Goal: Information Seeking & Learning: Compare options

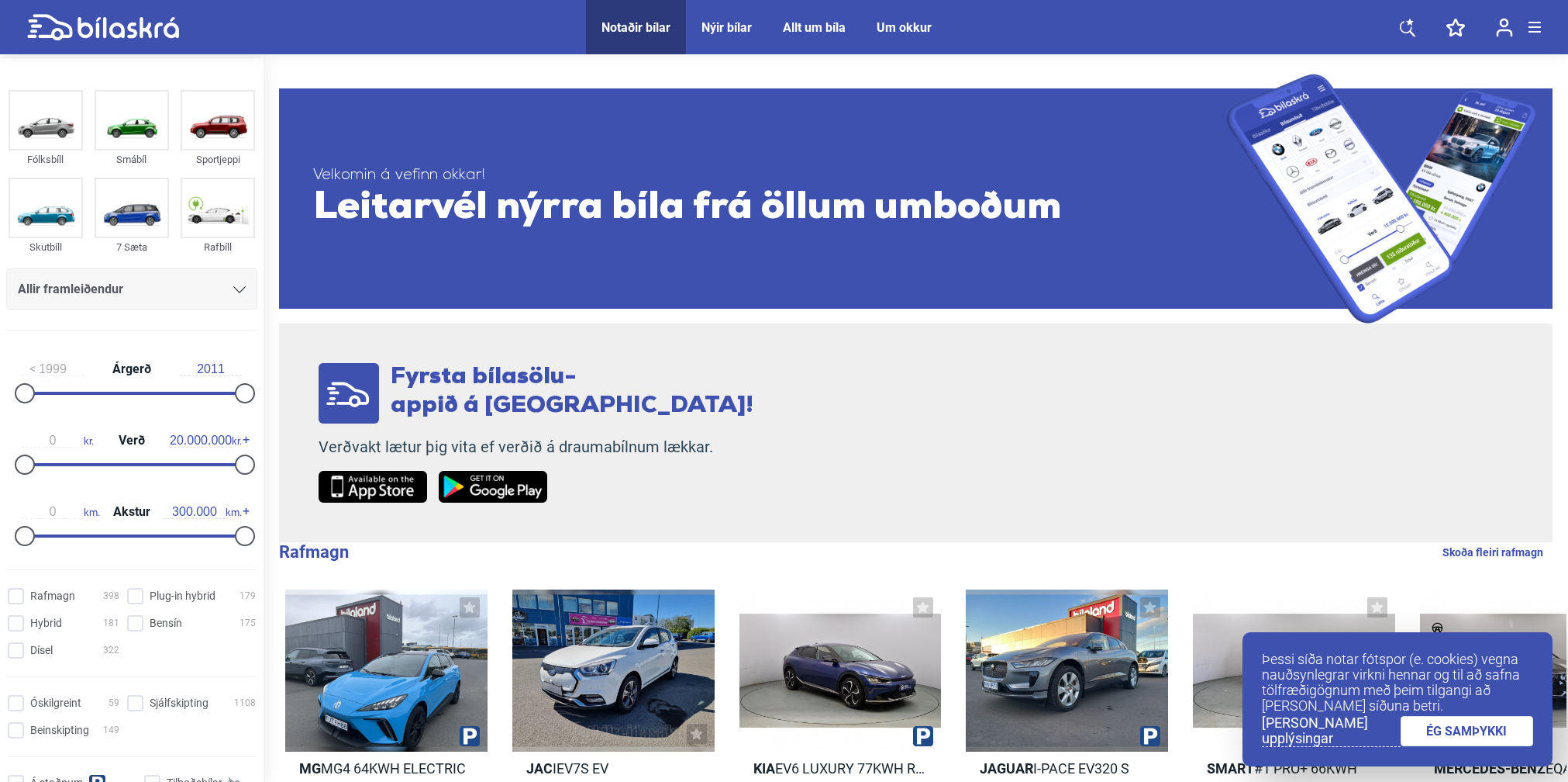
click at [135, 392] on div at bounding box center [132, 393] width 220 height 3
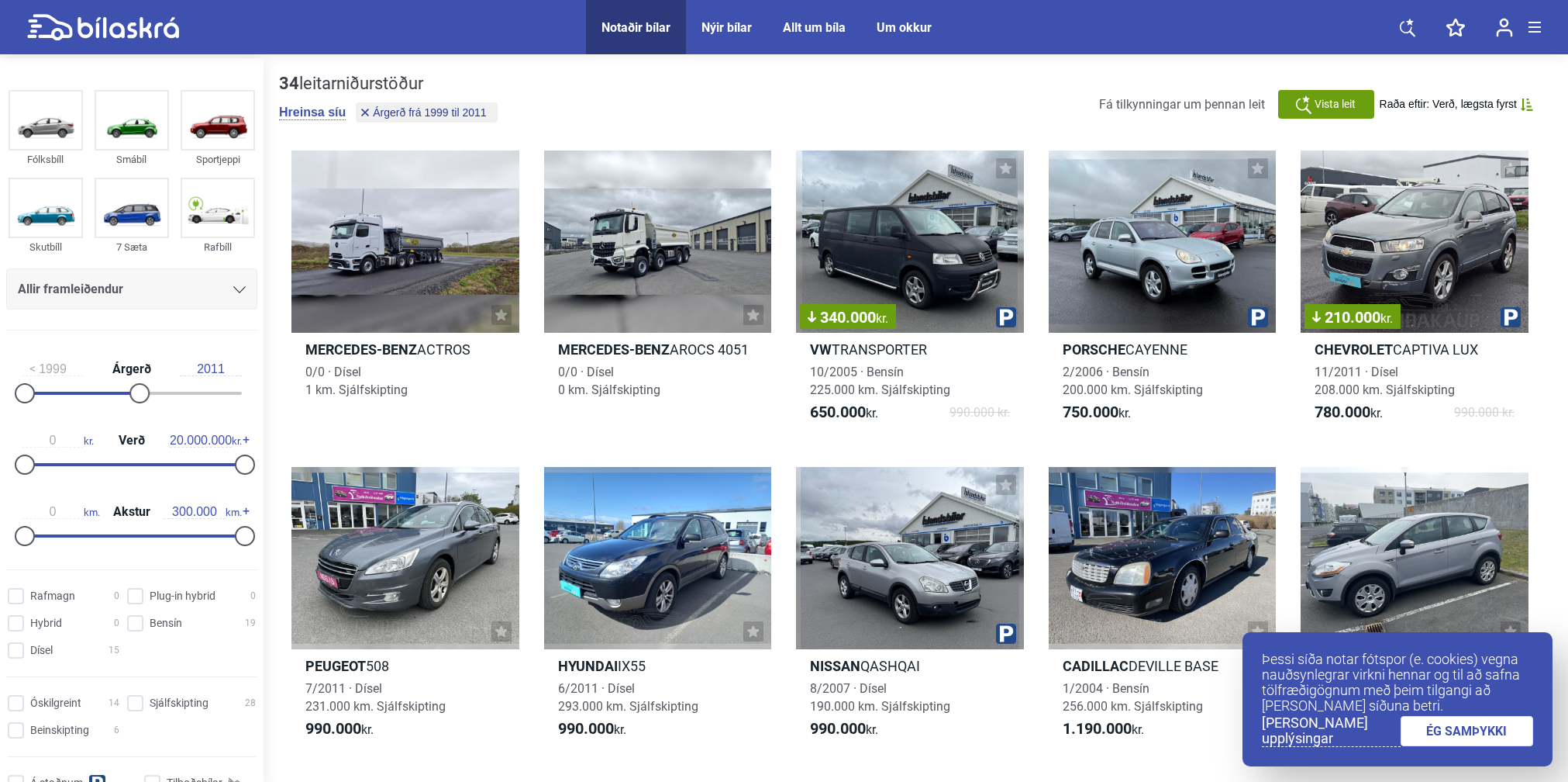
type input "2008"
click at [108, 393] on div at bounding box center [64, 393] width 86 height 3
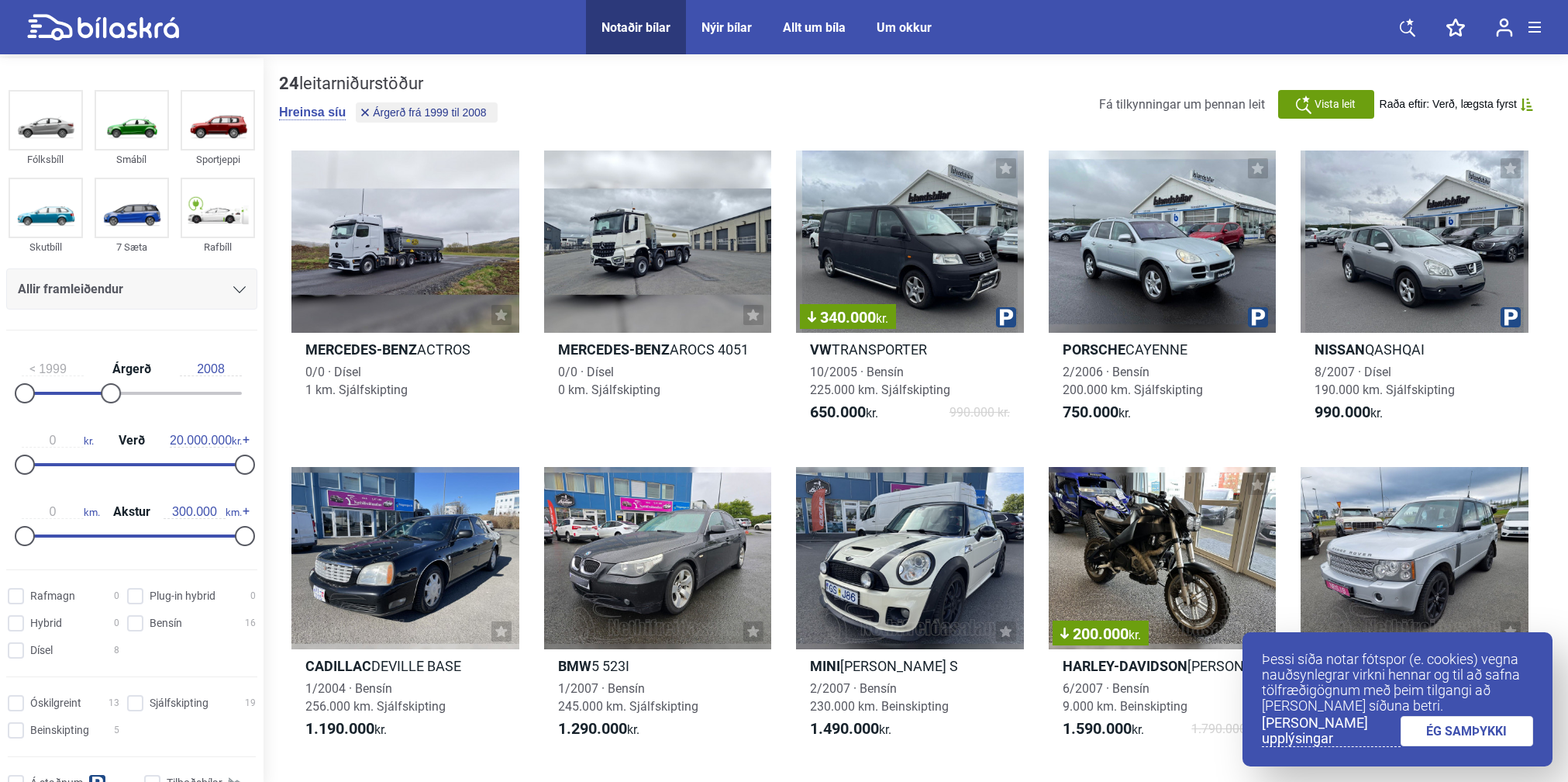
type input "260.000"
click at [208, 534] on div at bounding box center [117, 536] width 190 height 3
click at [16, 648] on input "Dísel 6" at bounding box center [66, 651] width 112 height 17
checkbox input "true"
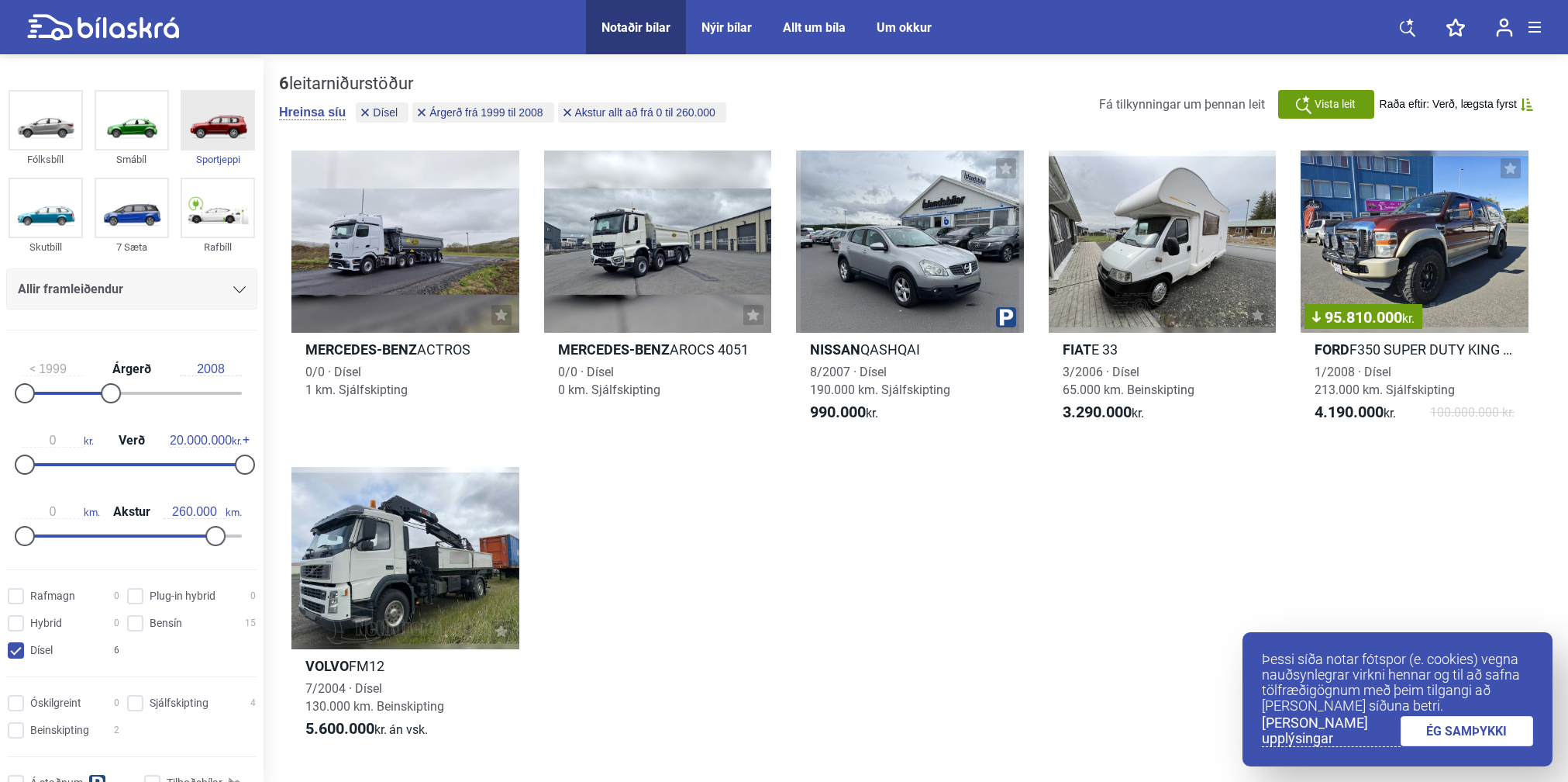
click at [213, 120] on img at bounding box center [218, 120] width 72 height 57
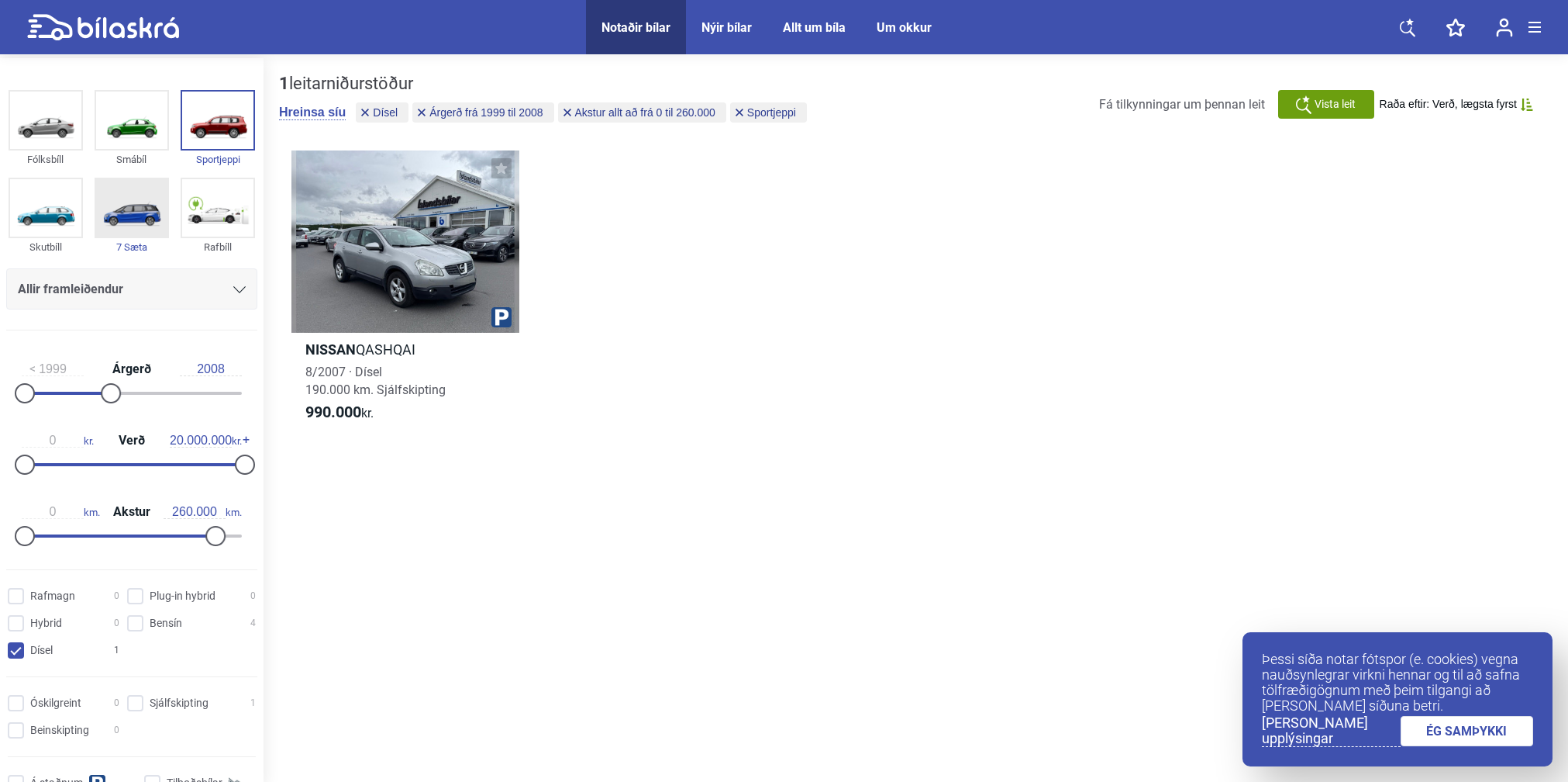
click at [116, 216] on img at bounding box center [131, 208] width 72 height 57
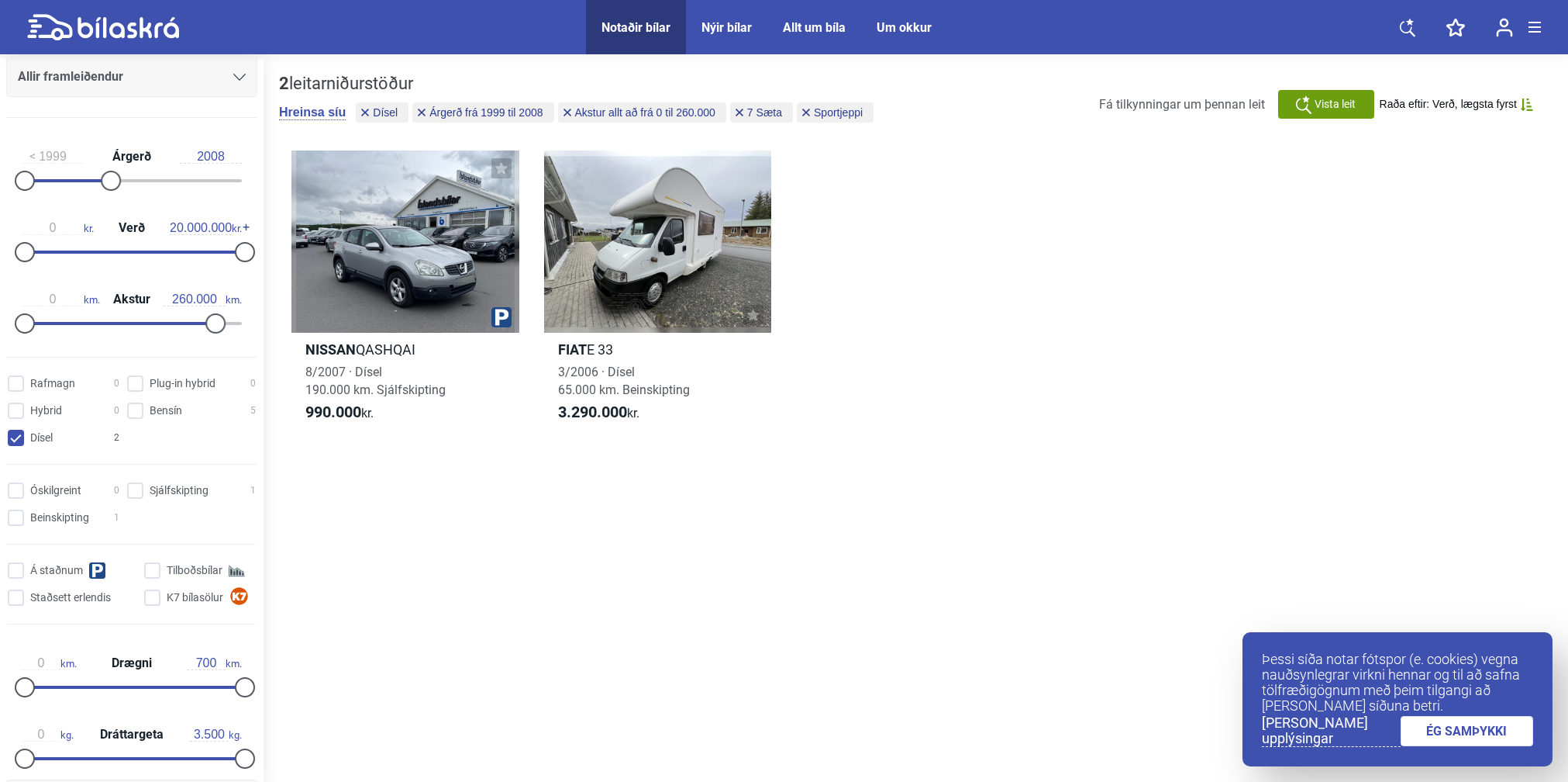
scroll to position [219, 0]
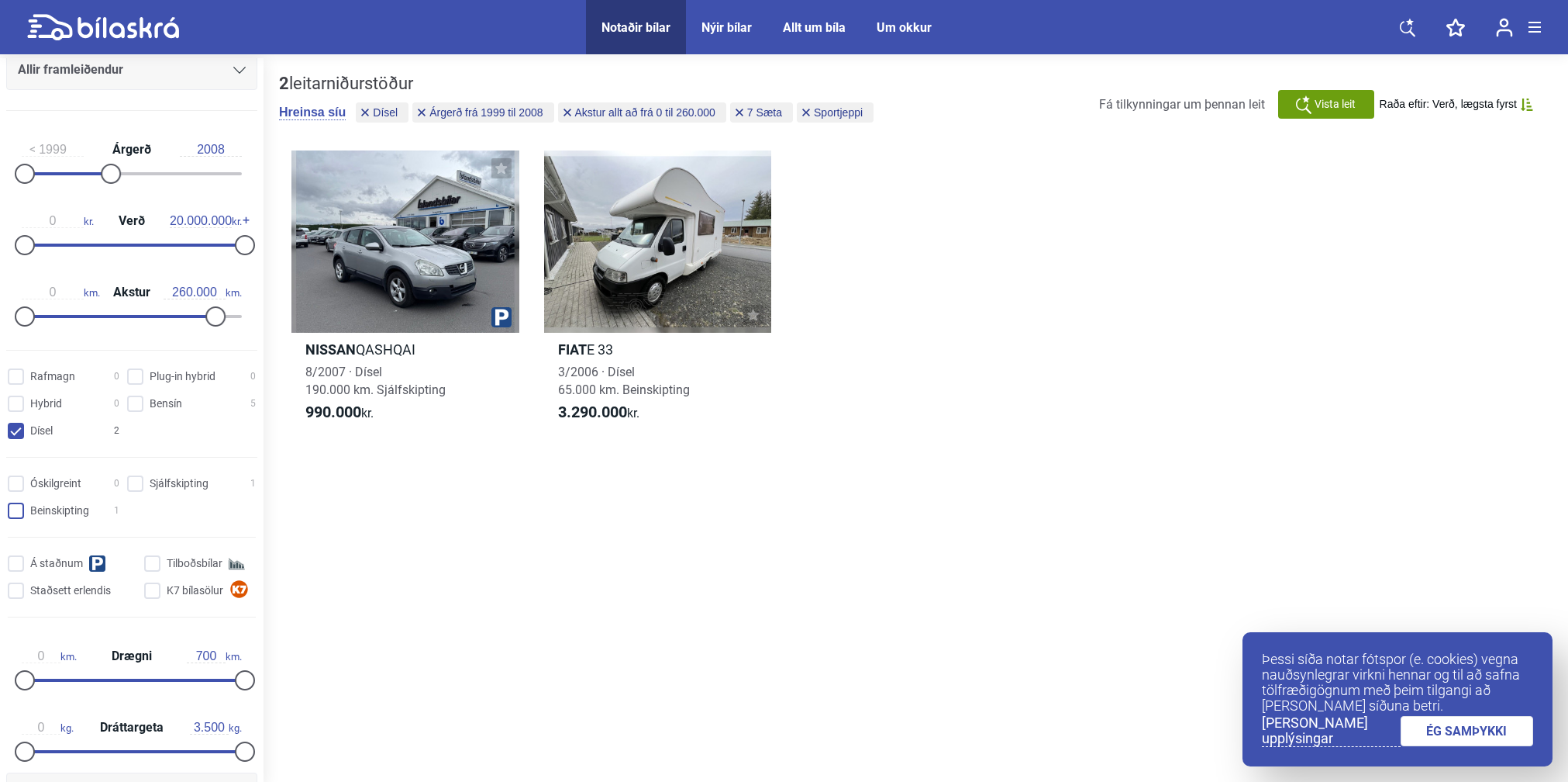
click at [16, 509] on input "Beinskipting 1" at bounding box center [66, 511] width 112 height 17
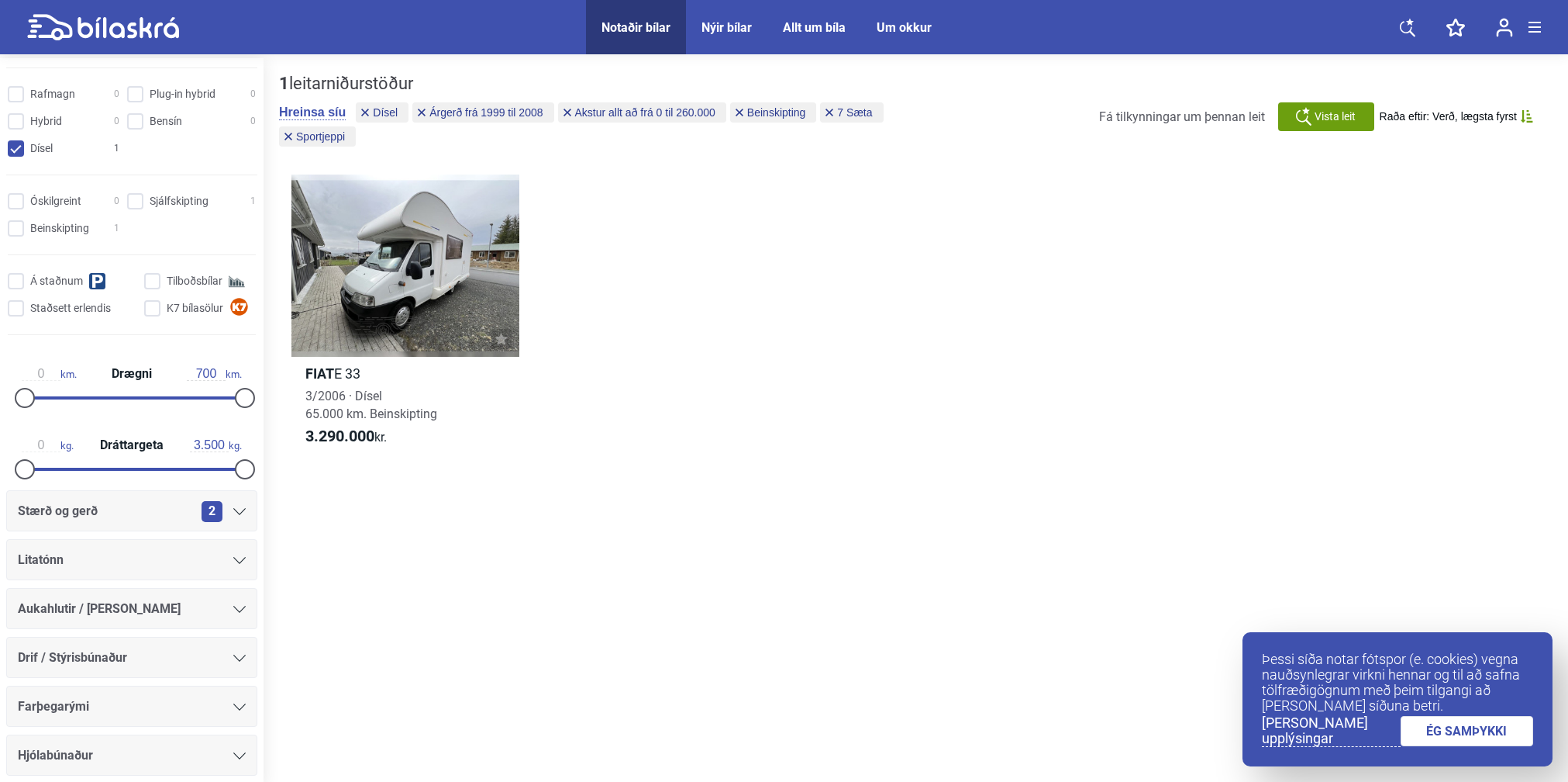
checkbox input "false"
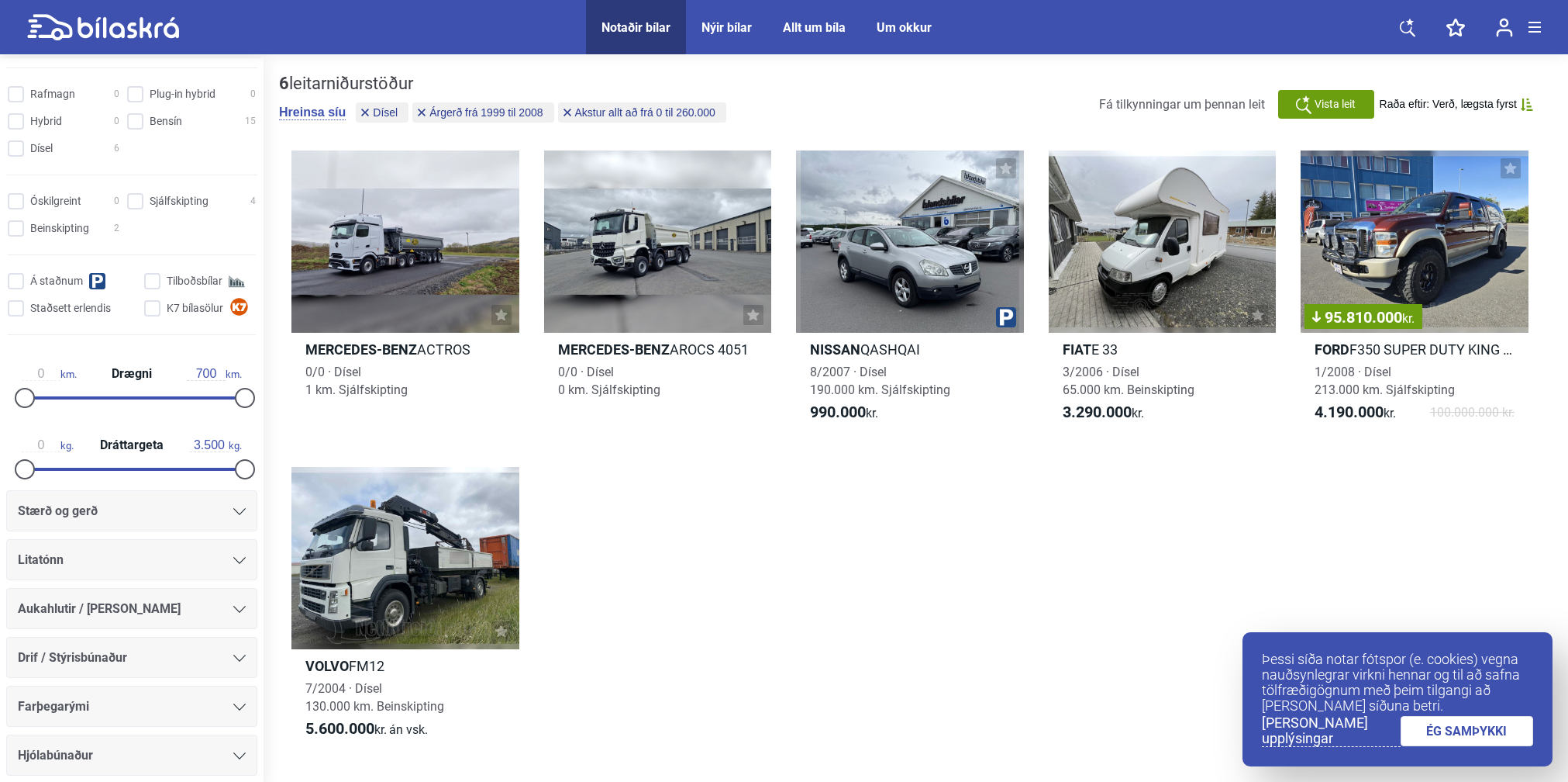
checkbox input "false"
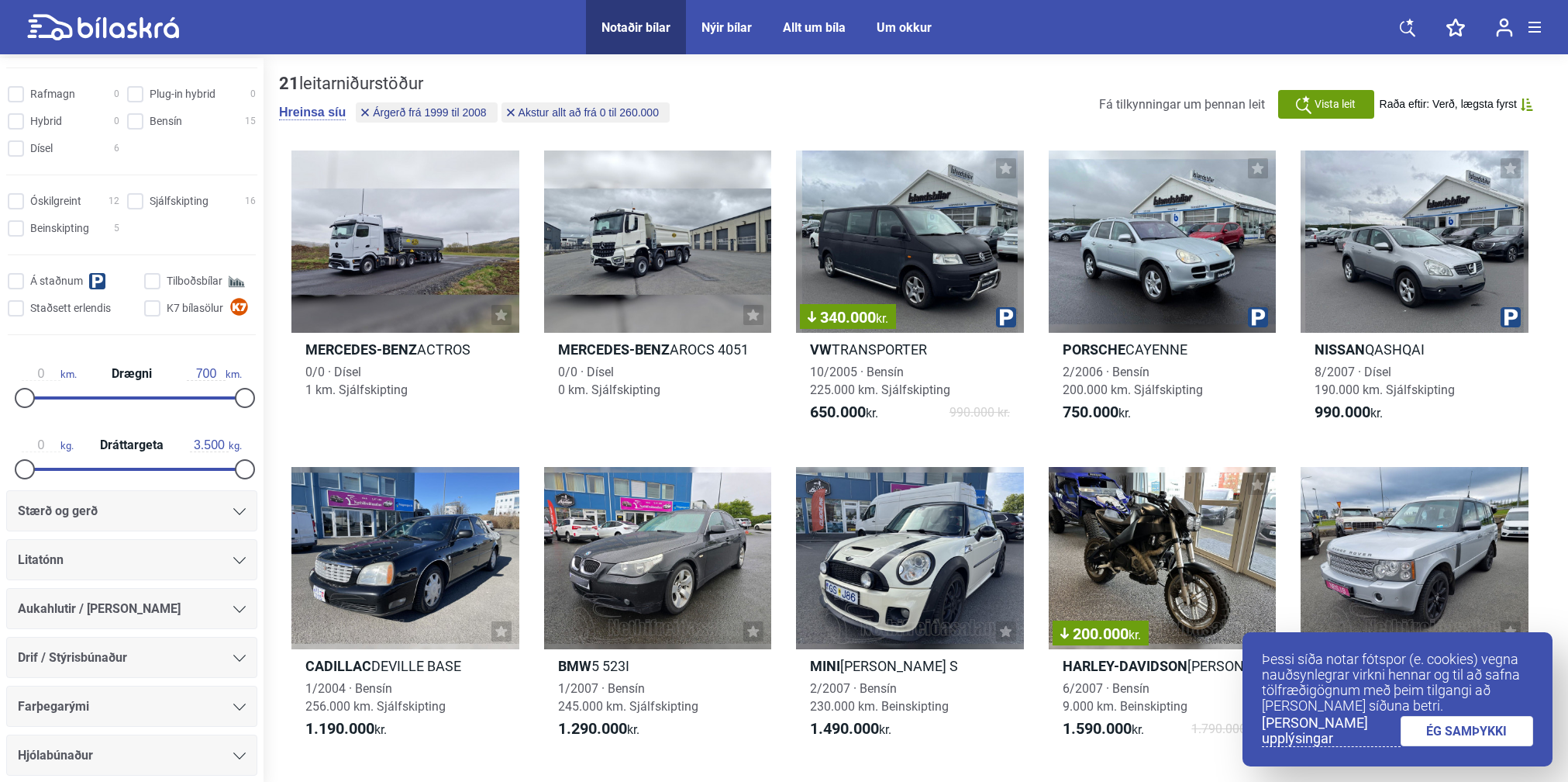
type input "300.000"
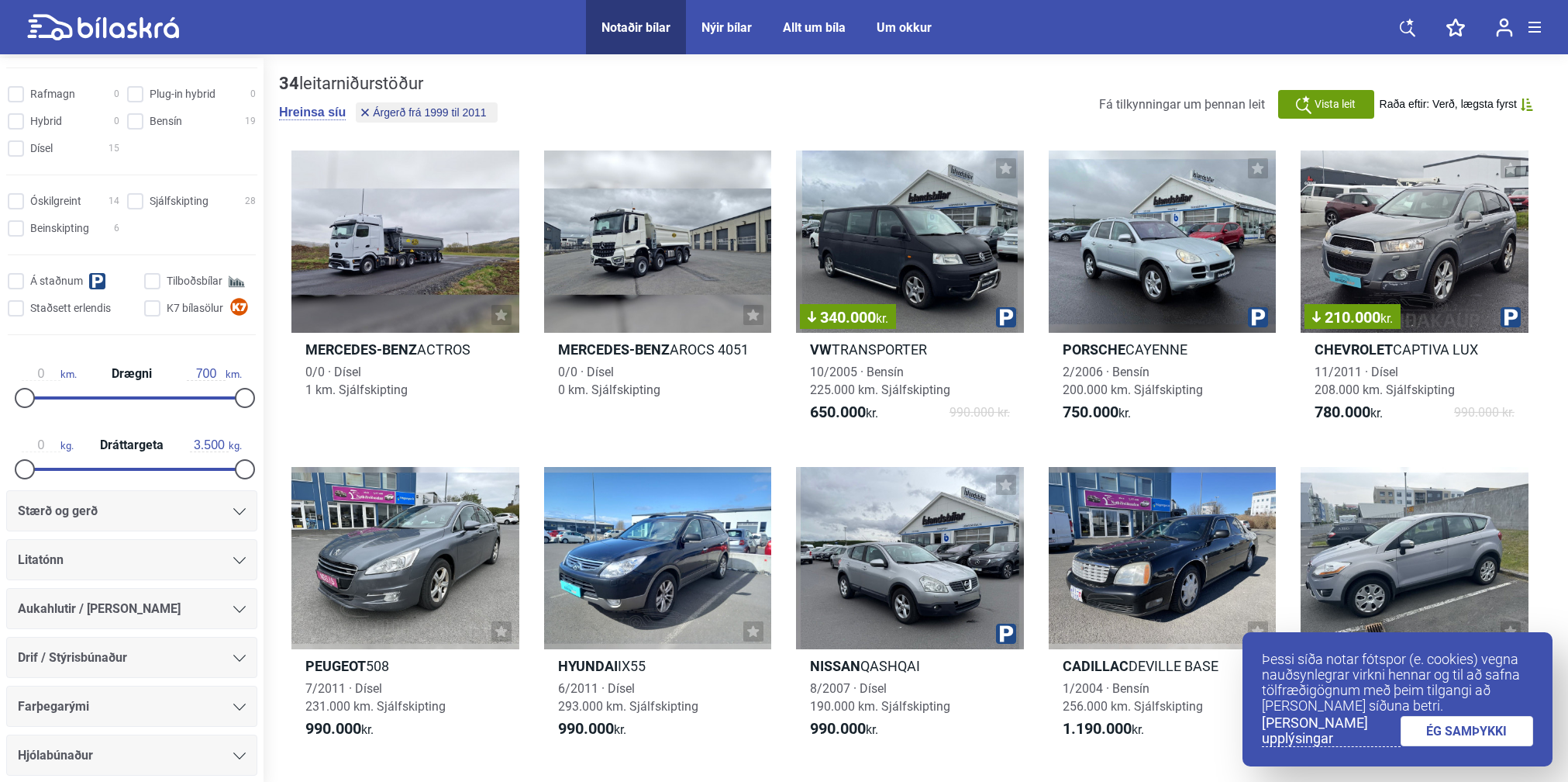
type input "2022"
